Goal: Task Accomplishment & Management: Complete application form

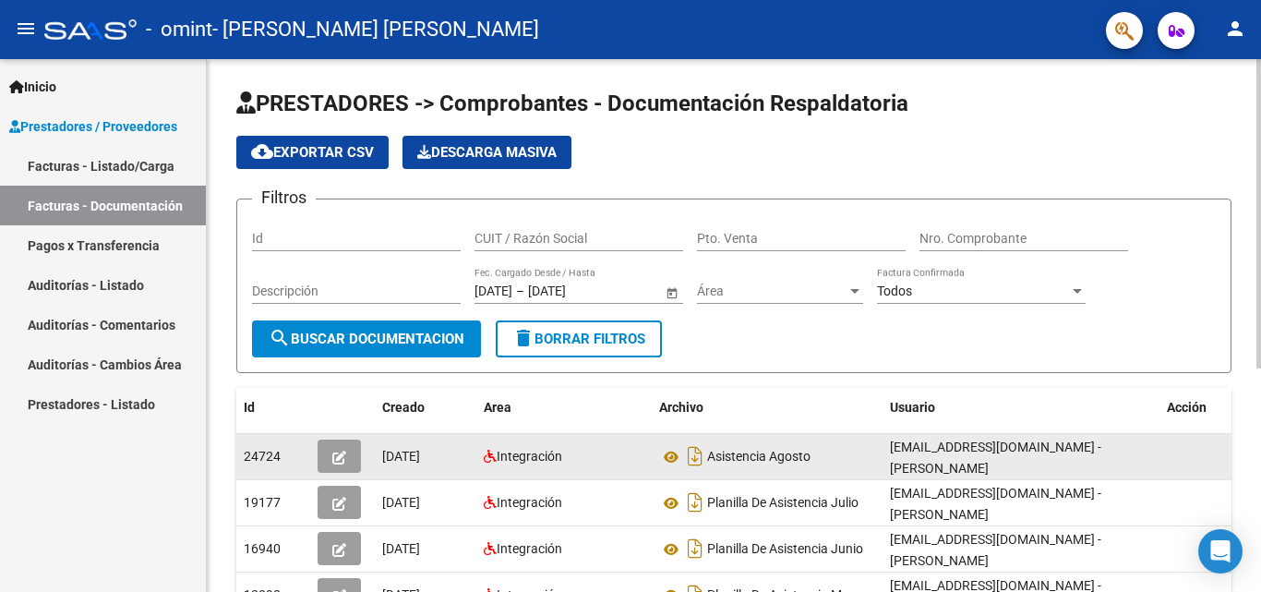
click at [344, 458] on icon "button" at bounding box center [339, 458] width 14 height 14
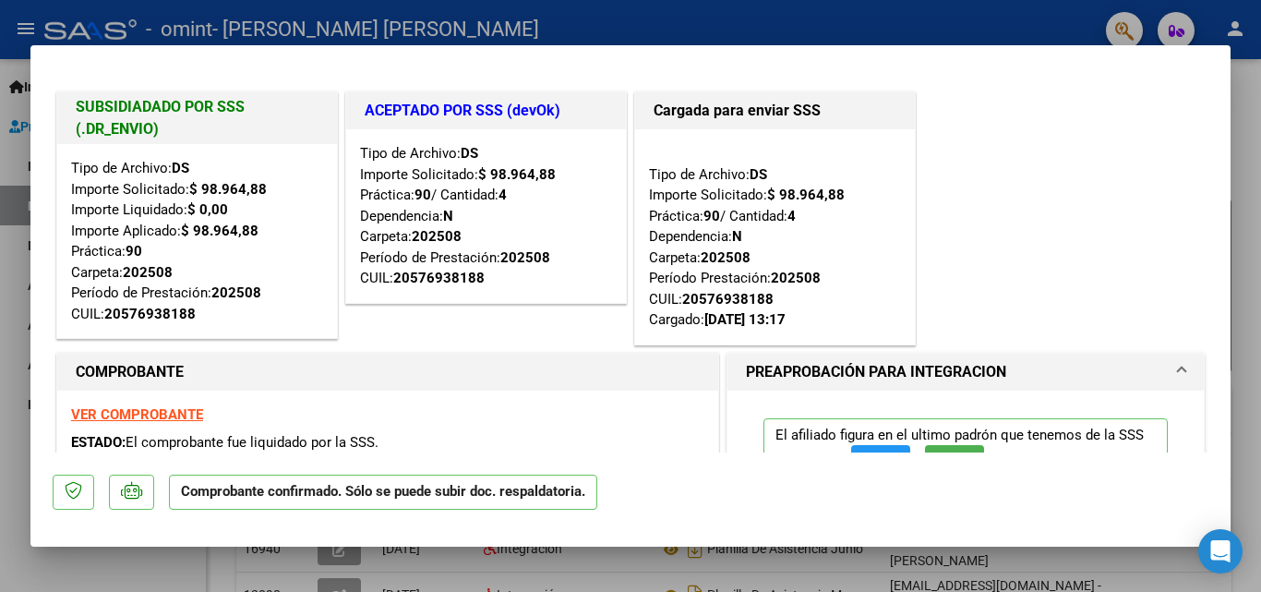
click at [1254, 332] on div at bounding box center [630, 296] width 1261 height 592
type input "$ 0,00"
